Goal: Task Accomplishment & Management: Complete application form

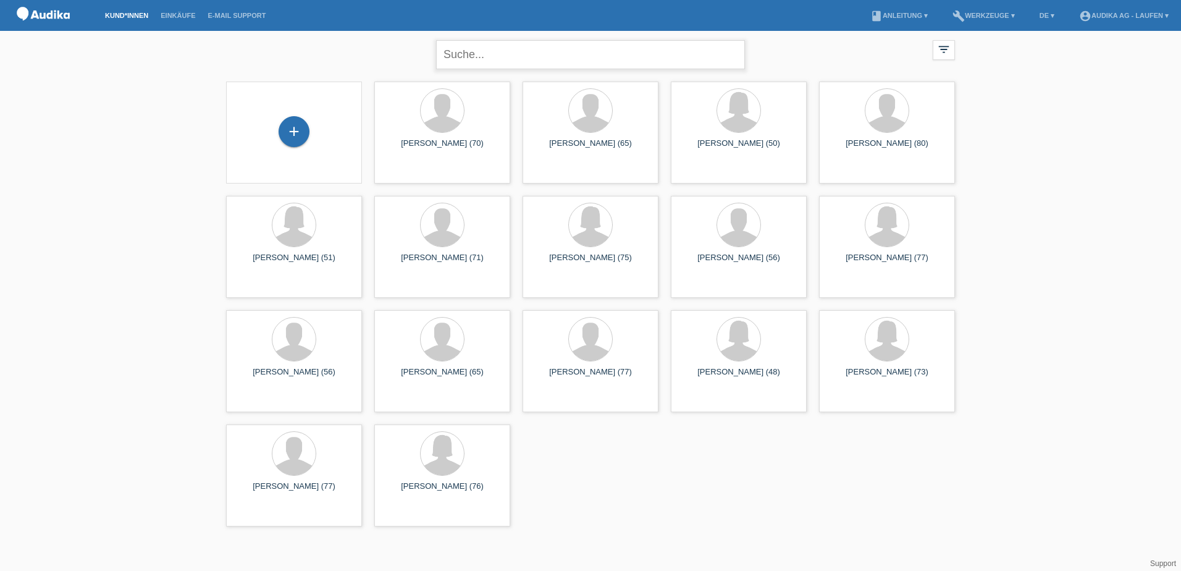
click at [541, 49] on input "text" at bounding box center [590, 54] width 309 height 29
click at [291, 134] on div "+" at bounding box center [294, 131] width 31 height 31
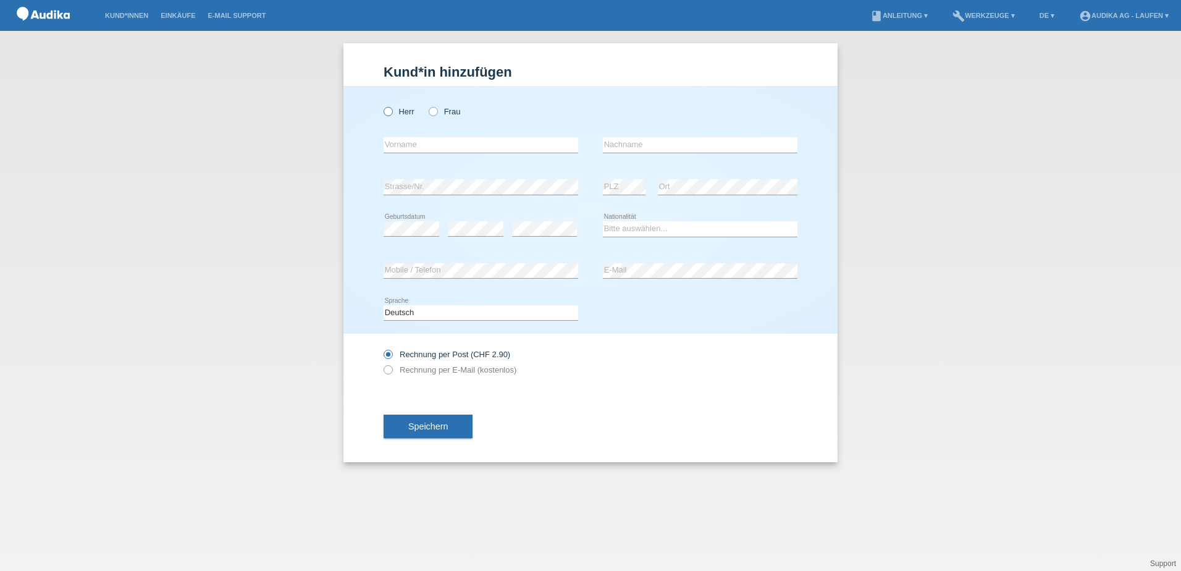
click at [382, 105] on icon at bounding box center [382, 105] width 0 height 0
click at [390, 109] on input "Herr" at bounding box center [388, 111] width 8 height 8
radio input "true"
click at [469, 142] on input "text" at bounding box center [481, 144] width 195 height 15
type input "Philipp"
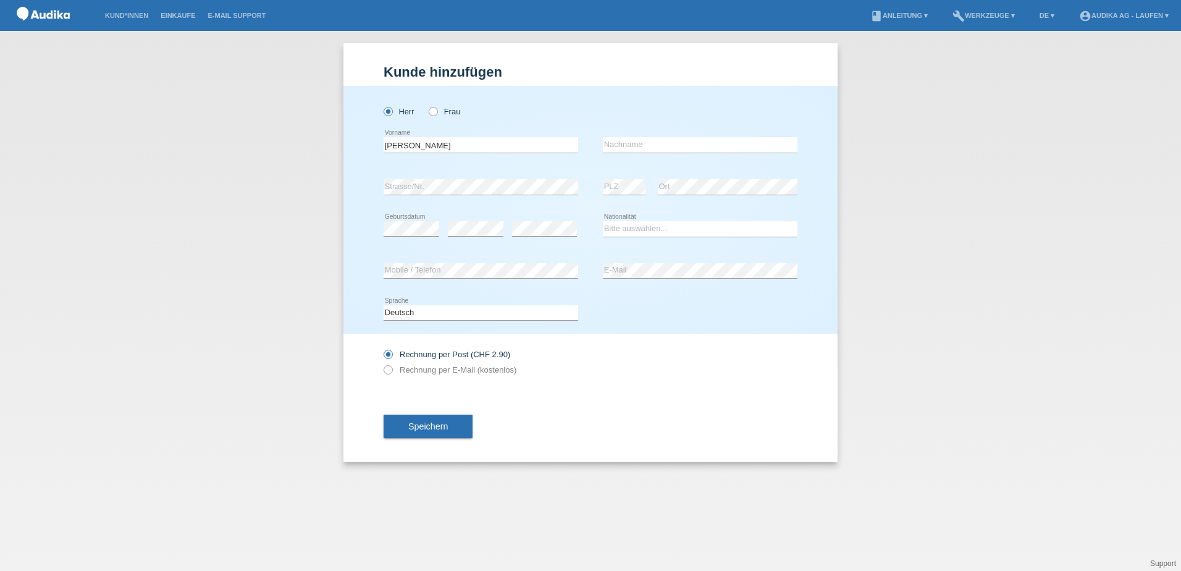
type input "Neyerlin"
click at [594, 305] on div "Deutsch Français Italiano English error Sprache" at bounding box center [591, 313] width 414 height 42
click at [610, 229] on select "Bitte auswählen... Schweiz Deutschland Liechtenstein Österreich ------------ Af…" at bounding box center [700, 228] width 195 height 15
select select "CH"
click at [603, 221] on select "Bitte auswählen... Schweiz Deutschland Liechtenstein Österreich ------------ Af…" at bounding box center [700, 228] width 195 height 15
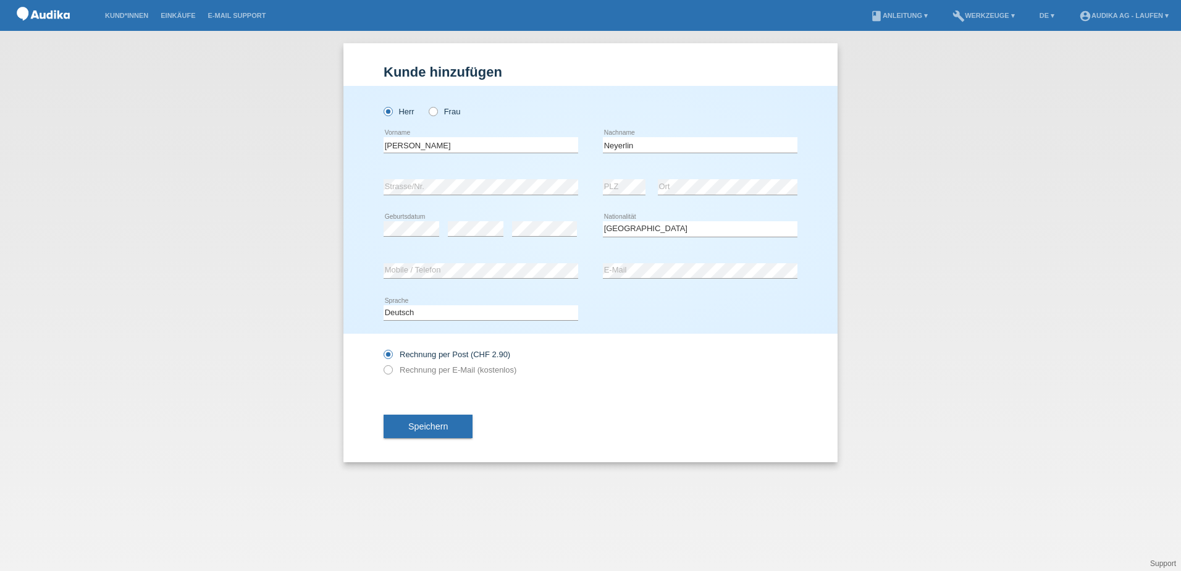
click at [628, 319] on div "Deutsch Français Italiano English error Sprache" at bounding box center [591, 313] width 414 height 42
click at [382, 363] on icon at bounding box center [382, 363] width 0 height 0
click at [382, 348] on icon at bounding box center [382, 348] width 0 height 0
click at [390, 353] on input "Rechnung per Post (CHF 2.90)" at bounding box center [388, 357] width 8 height 15
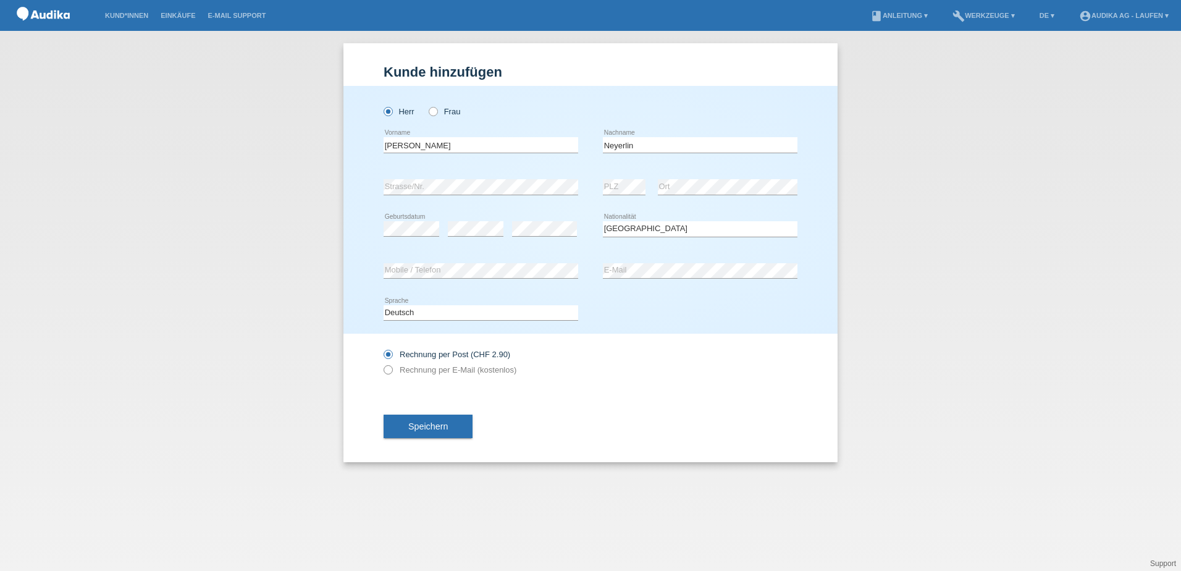
click at [382, 363] on icon at bounding box center [382, 363] width 0 height 0
click at [418, 421] on span "Speichern" at bounding box center [428, 426] width 40 height 10
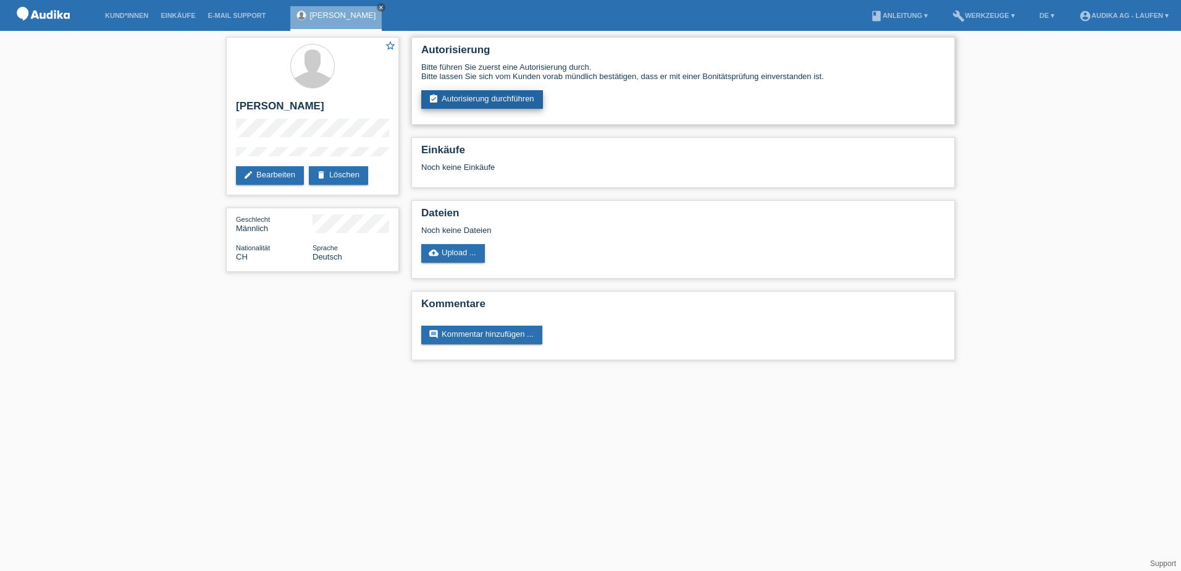
click at [505, 96] on link "assignment_turned_in Autorisierung durchführen" at bounding box center [482, 99] width 122 height 19
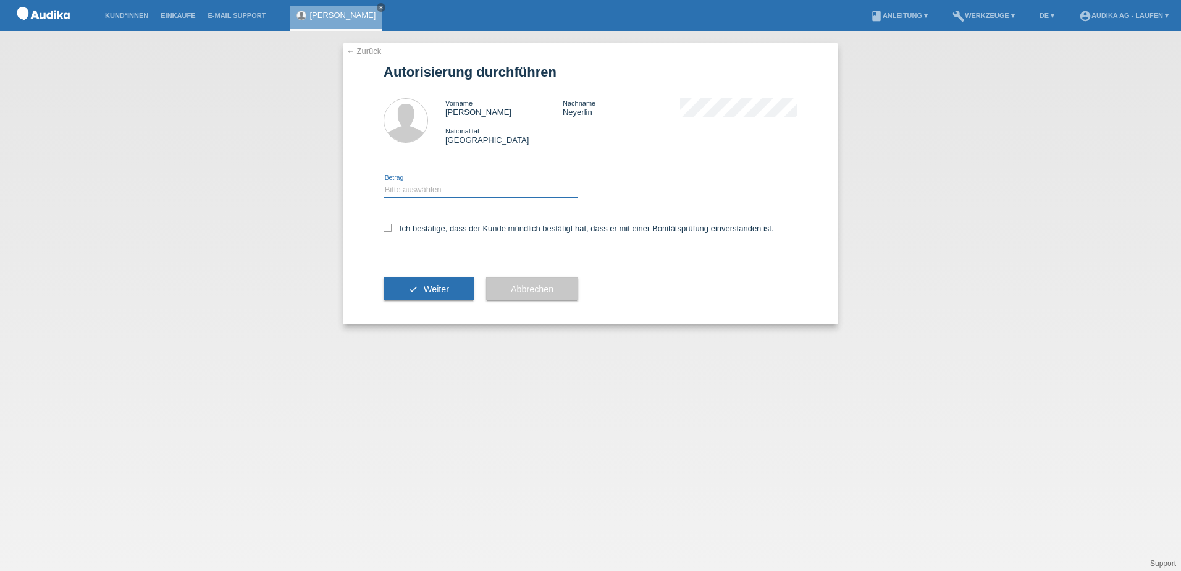
click at [439, 186] on select "Bitte auswählen CHF 1.00 - CHF 499.00 CHF 500.00 - CHF 1'999.00 CHF 2'000.00 - …" at bounding box center [481, 189] width 195 height 15
click at [421, 193] on select "Bitte auswählen CHF 1.00 - CHF 499.00 CHF 500.00 - CHF 1'999.00 CHF 2'000.00 - …" at bounding box center [481, 189] width 195 height 15
select select "3"
click at [384, 182] on select "Bitte auswählen CHF 1.00 - CHF 499.00 CHF 500.00 - CHF 1'999.00 CHF 2'000.00 - …" at bounding box center [481, 189] width 195 height 15
click at [385, 225] on icon at bounding box center [388, 228] width 8 height 8
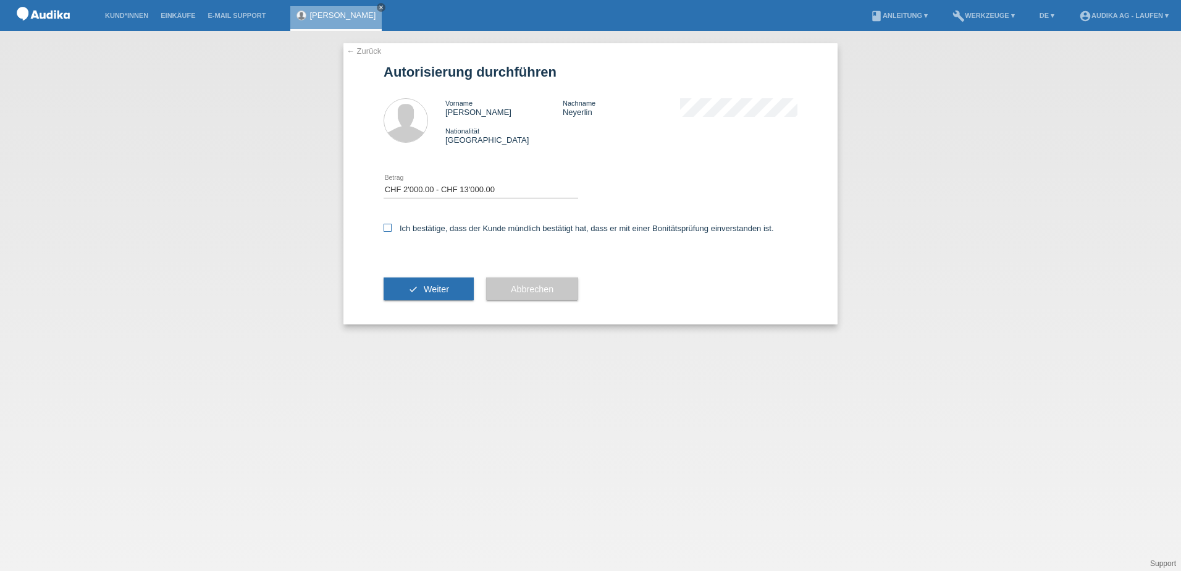
click at [385, 225] on input "Ich bestätige, dass der Kunde mündlich bestätigt hat, dass er mit einer Bonität…" at bounding box center [388, 228] width 8 height 8
checkbox input "true"
click at [433, 285] on span "Weiter" at bounding box center [436, 289] width 25 height 10
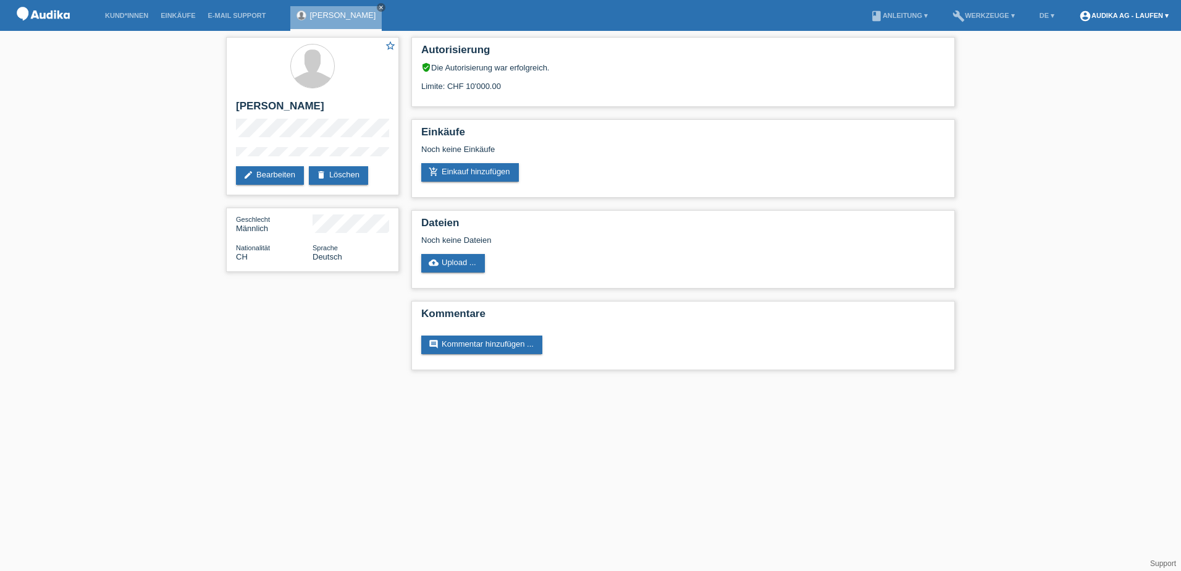
click at [1152, 12] on link "account_circle Audika AG - Laufen ▾" at bounding box center [1124, 15] width 102 height 7
click at [604, 81] on div "Limite: CHF 10'000.00" at bounding box center [683, 81] width 524 height 19
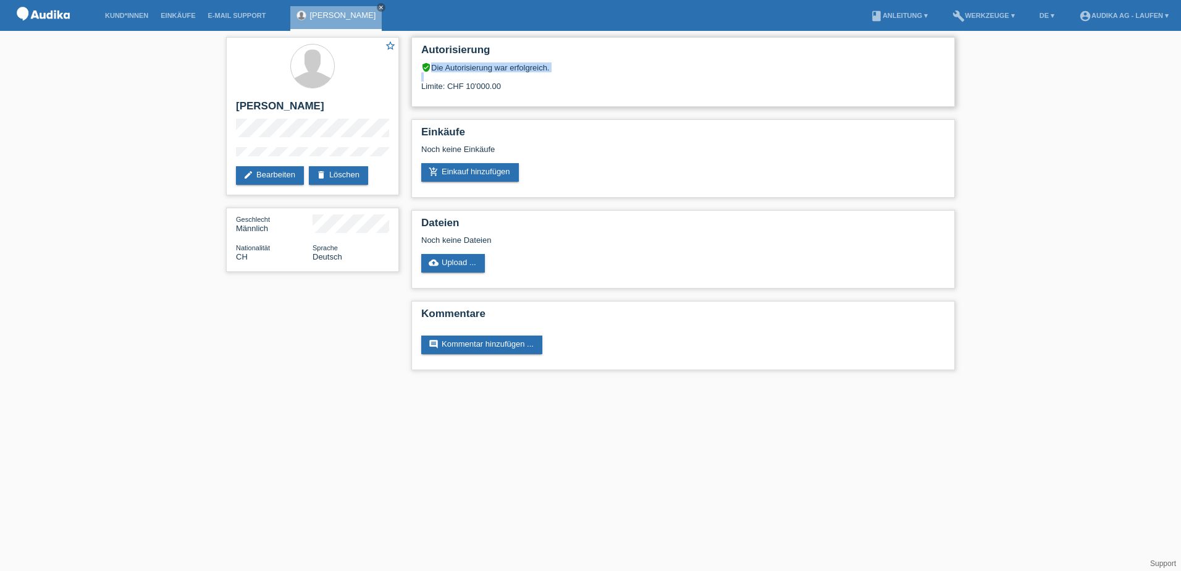
click at [604, 81] on div "Limite: CHF 10'000.00" at bounding box center [683, 81] width 524 height 19
click at [340, 11] on link "[PERSON_NAME]" at bounding box center [343, 15] width 66 height 9
click at [286, 175] on link "edit Bearbeiten" at bounding box center [270, 175] width 68 height 19
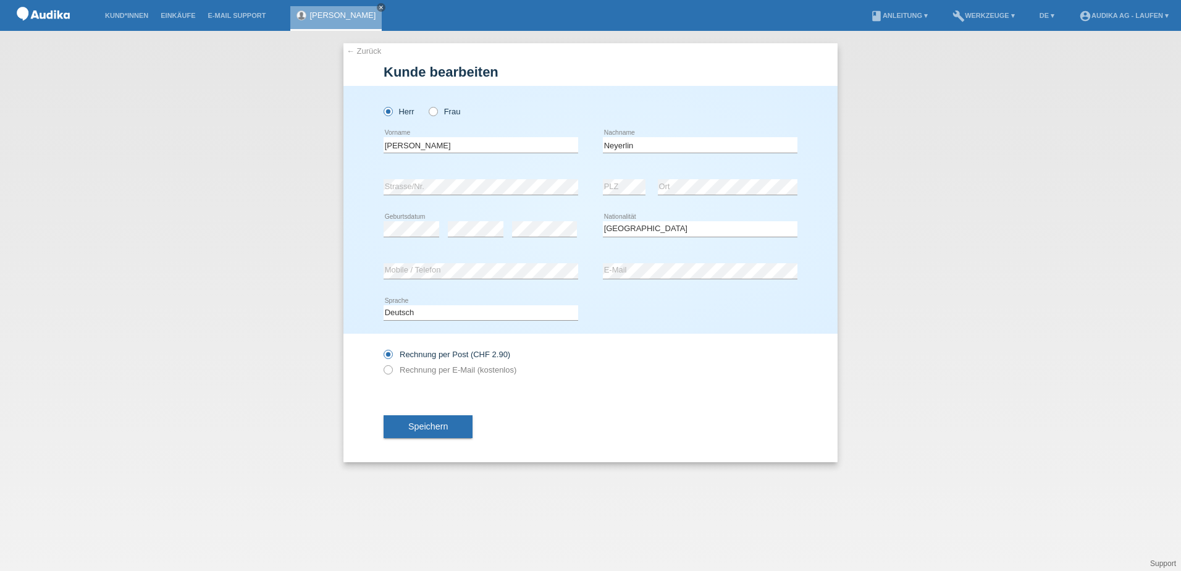
select select "CH"
click at [369, 50] on link "← Zurück" at bounding box center [364, 50] width 35 height 9
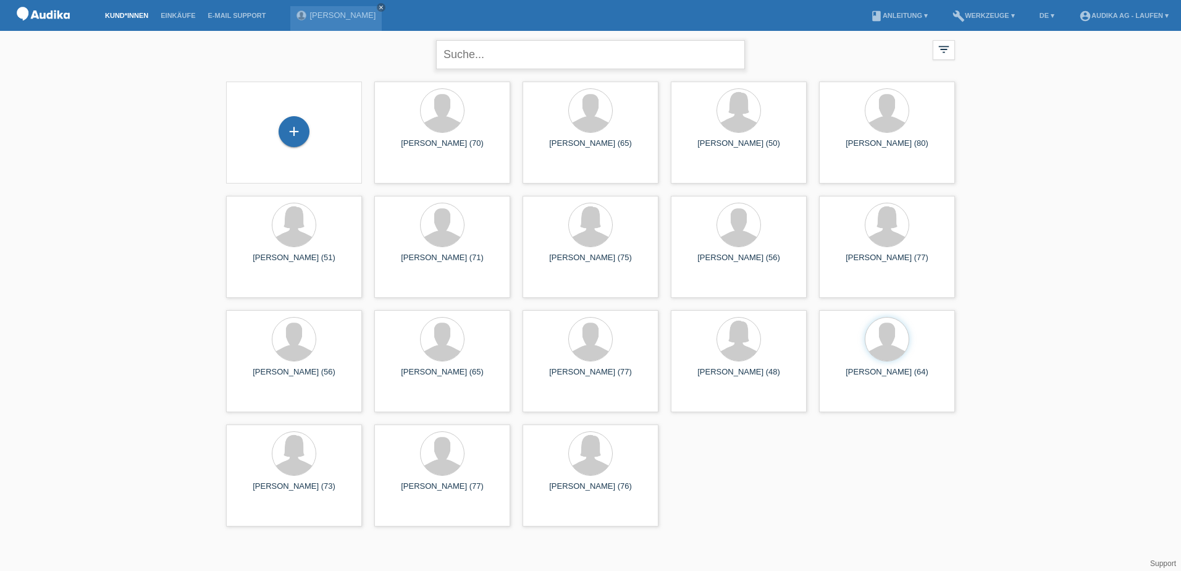
click at [565, 61] on input "text" at bounding box center [590, 54] width 309 height 29
type input "n"
click at [880, 351] on div at bounding box center [887, 339] width 43 height 43
click at [848, 404] on span "Anzeigen" at bounding box center [854, 401] width 33 height 9
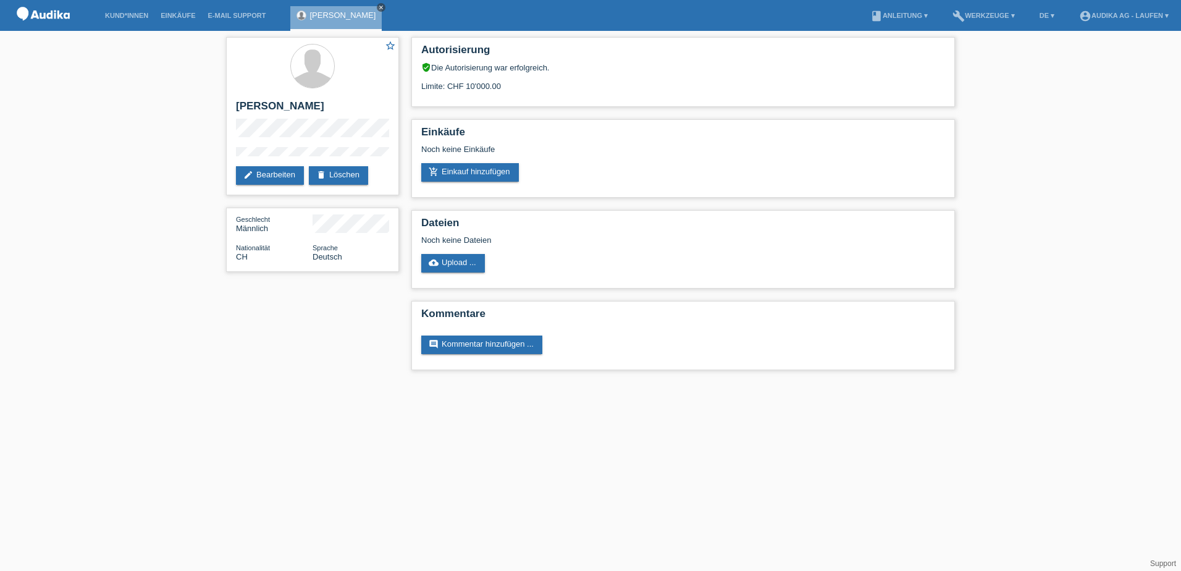
click at [378, 6] on icon "close" at bounding box center [381, 7] width 6 height 6
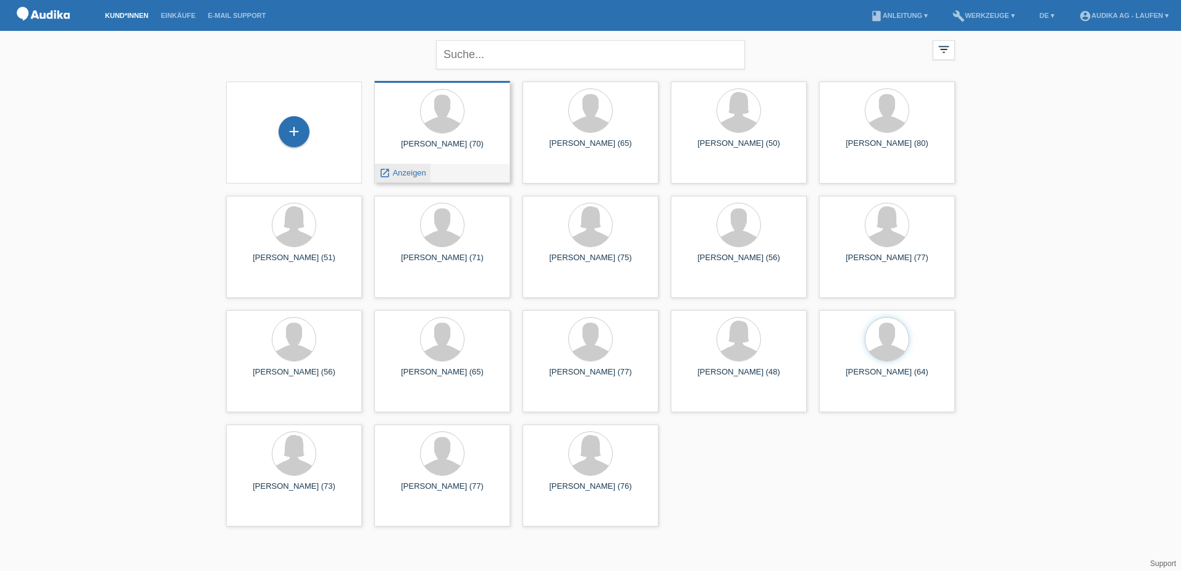
click at [412, 173] on span "Anzeigen" at bounding box center [409, 172] width 33 height 9
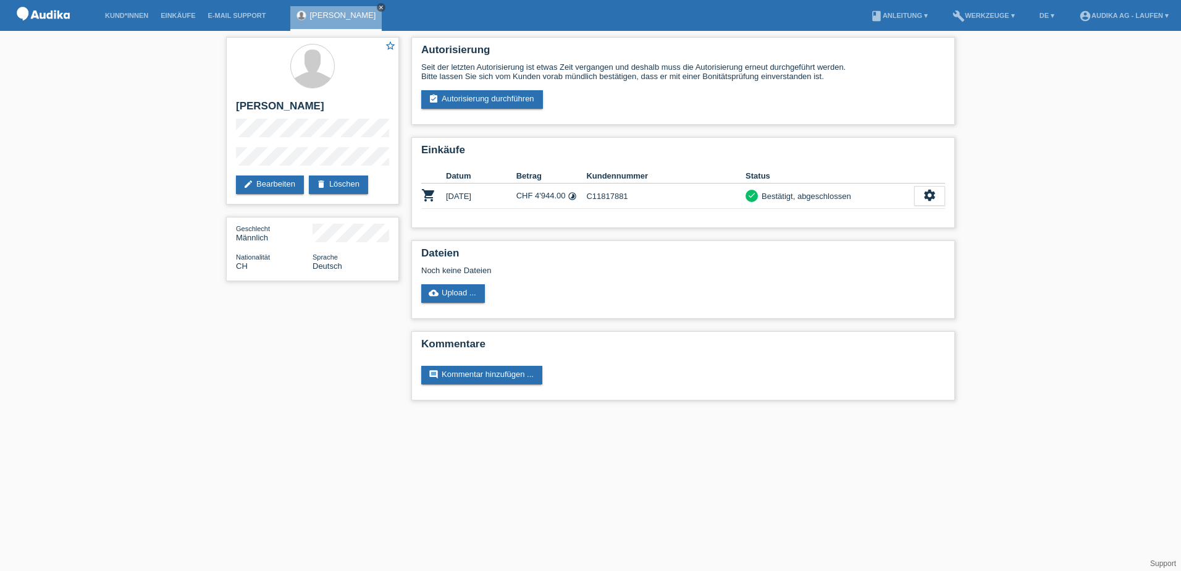
click at [378, 7] on icon "close" at bounding box center [381, 7] width 6 height 6
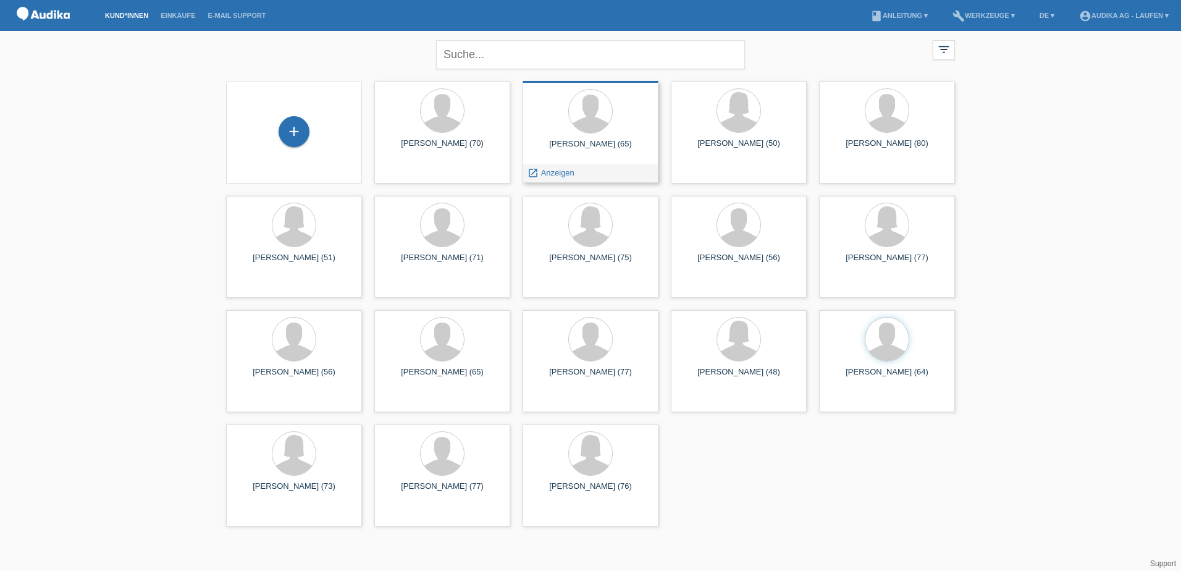
click at [600, 169] on div "launch Anzeigen" at bounding box center [590, 173] width 135 height 19
click at [548, 175] on span "Anzeigen" at bounding box center [557, 172] width 33 height 9
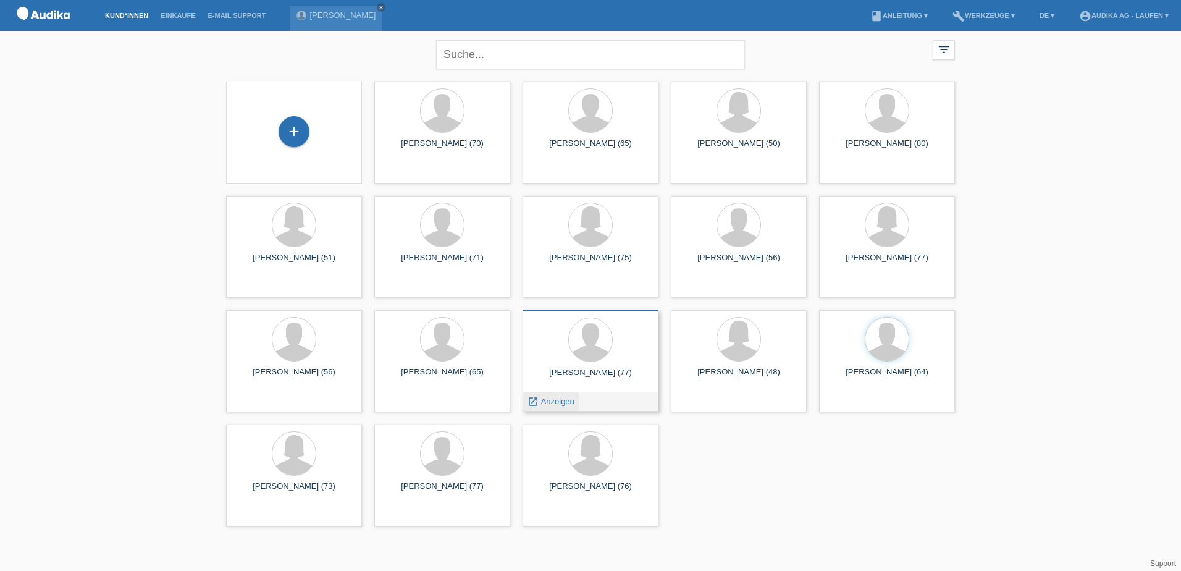
click at [552, 400] on span "Anzeigen" at bounding box center [557, 401] width 33 height 9
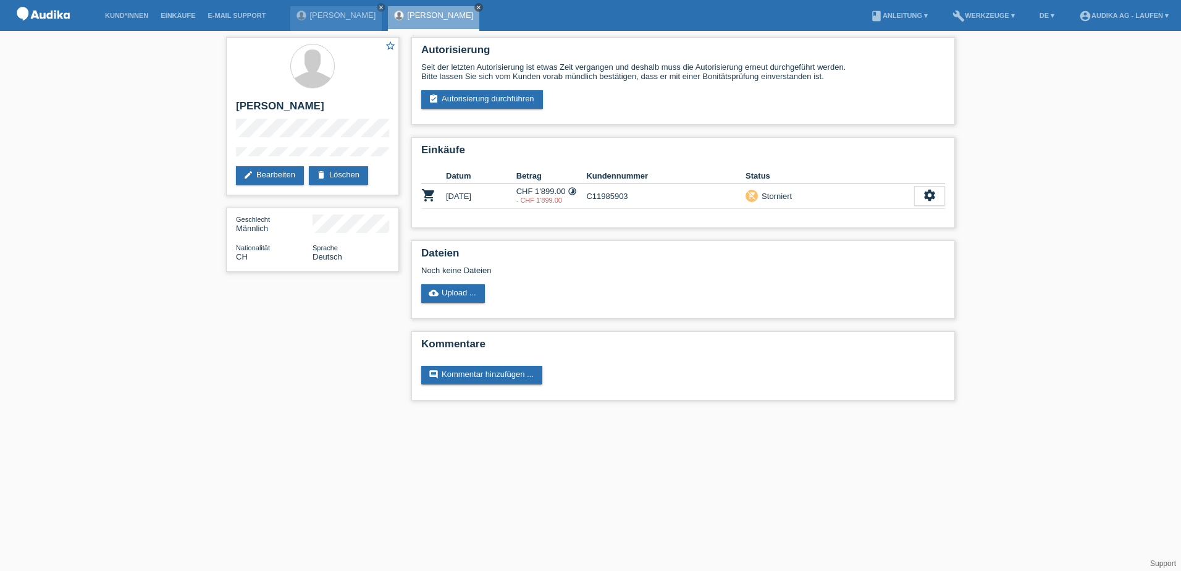
click at [476, 6] on icon "close" at bounding box center [479, 7] width 6 height 6
click at [378, 6] on icon "close" at bounding box center [381, 7] width 6 height 6
